Goal: Task Accomplishment & Management: Complete application form

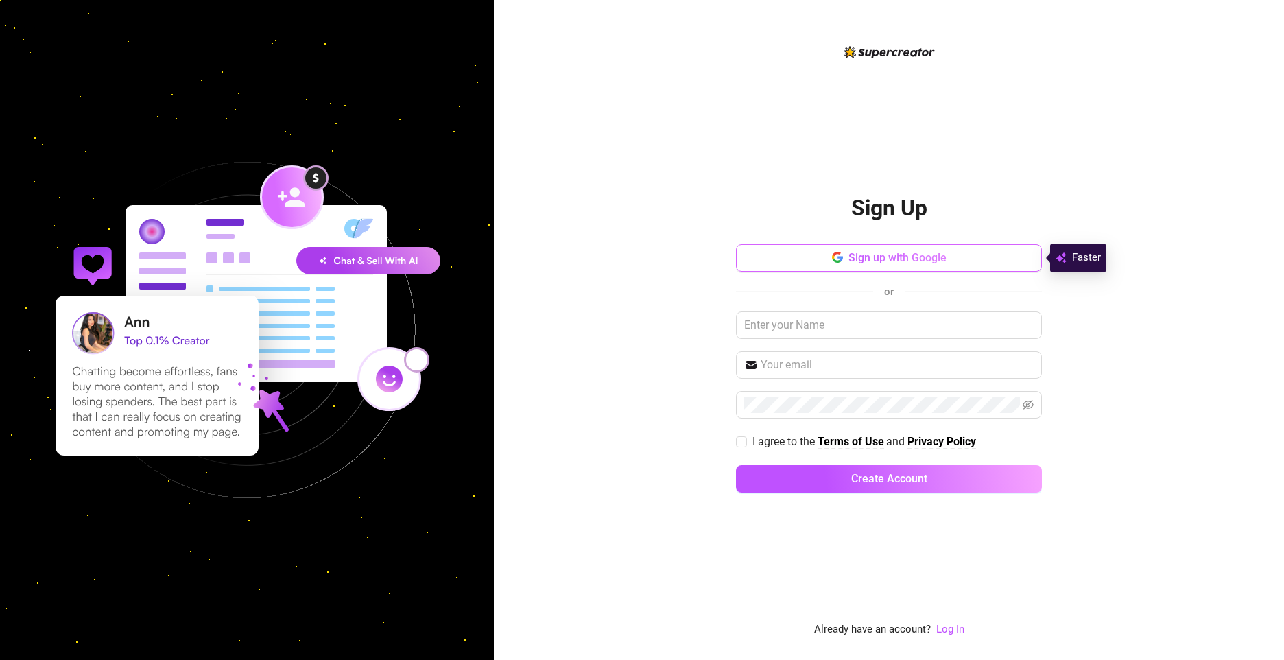
click at [928, 258] on span "Sign up with Google" at bounding box center [897, 257] width 98 height 13
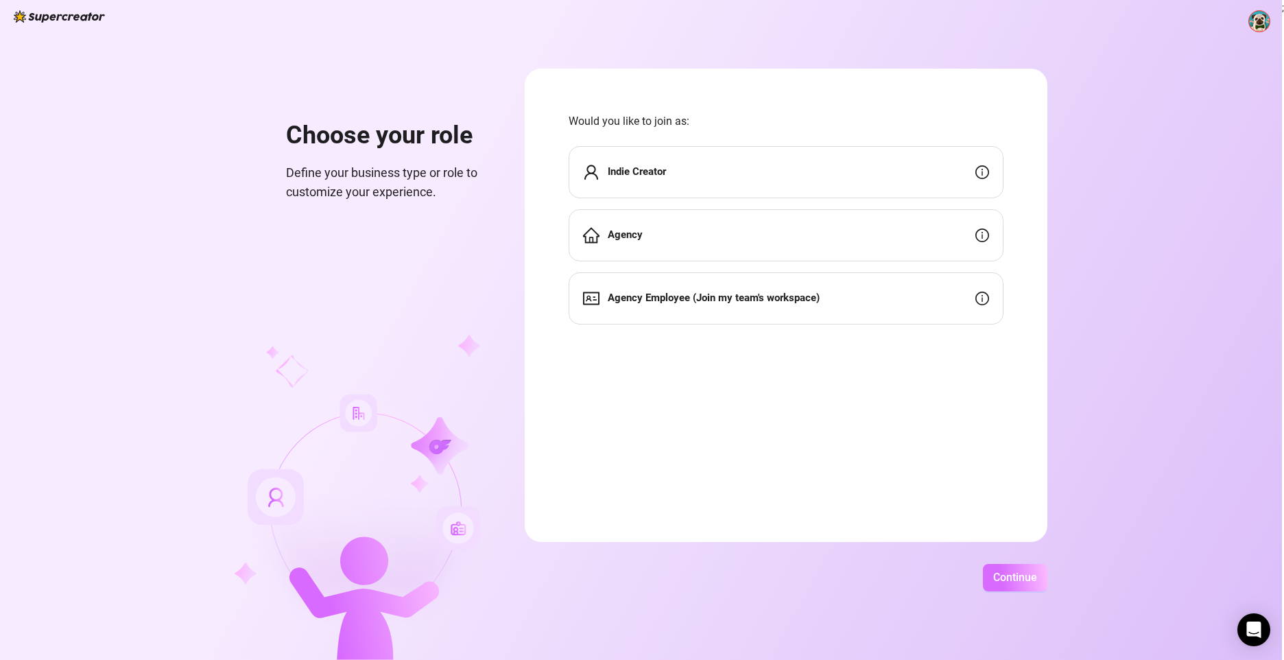
click at [1022, 570] on button "Continue" at bounding box center [1015, 577] width 64 height 27
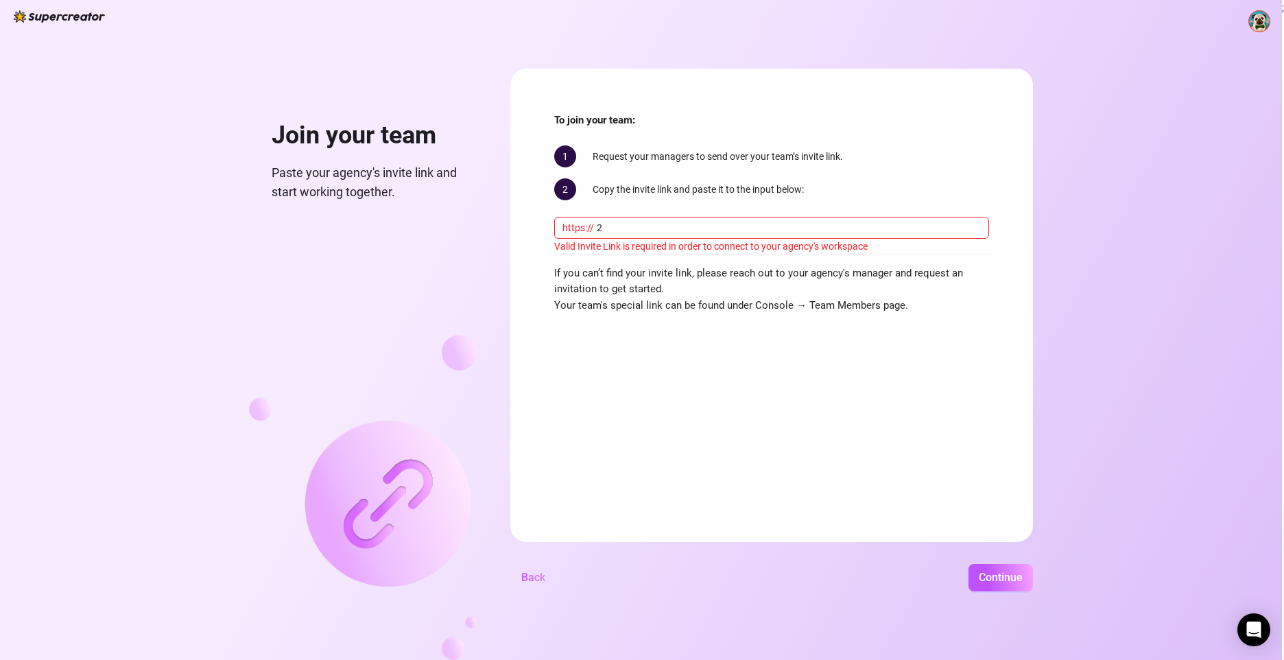
type input "2"
paste input "[DOMAIN_NAME][URL]"
type input "[DOMAIN_NAME][URL]"
click at [981, 586] on button "Continue" at bounding box center [1000, 577] width 64 height 27
